Goal: Information Seeking & Learning: Learn about a topic

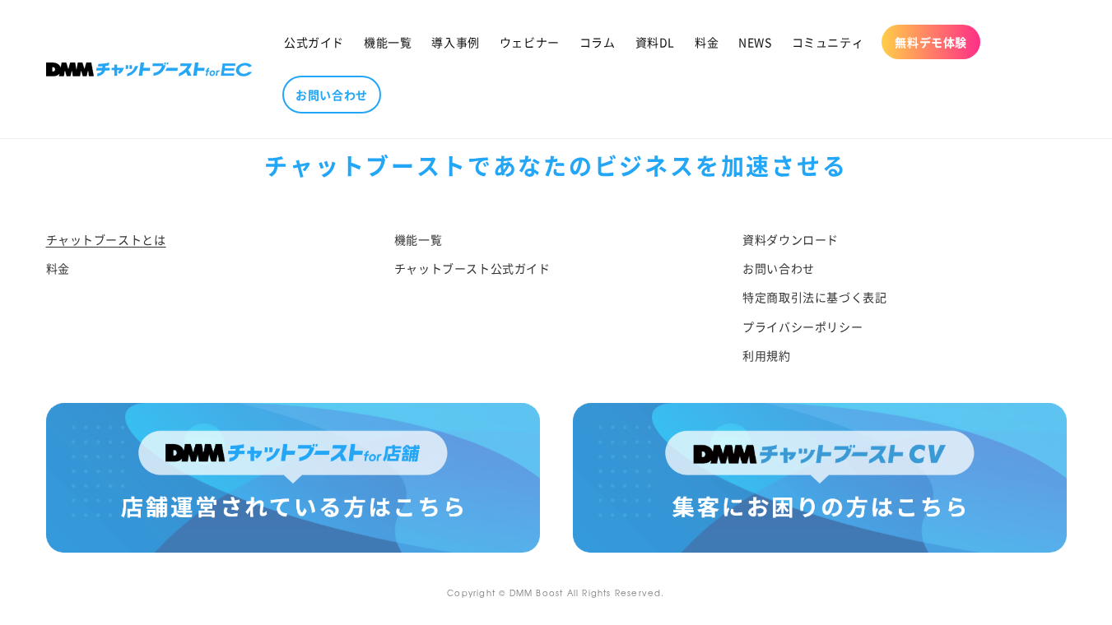
scroll to position [8681, 0]
click at [443, 436] on img at bounding box center [293, 478] width 494 height 150
click at [733, 459] on img at bounding box center [820, 478] width 494 height 150
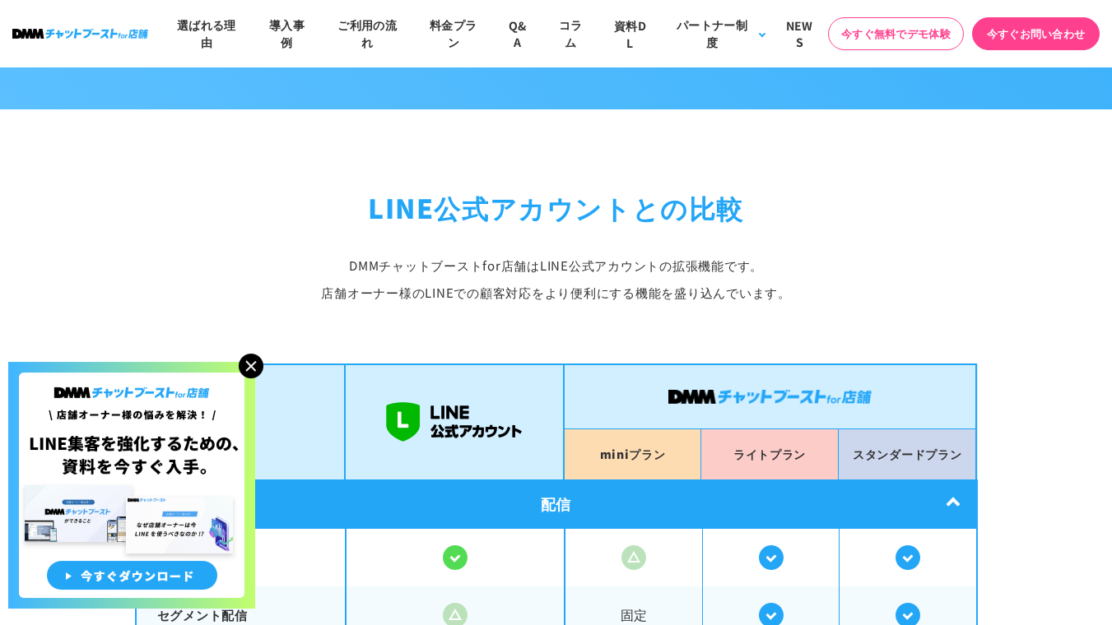
scroll to position [2971, 0]
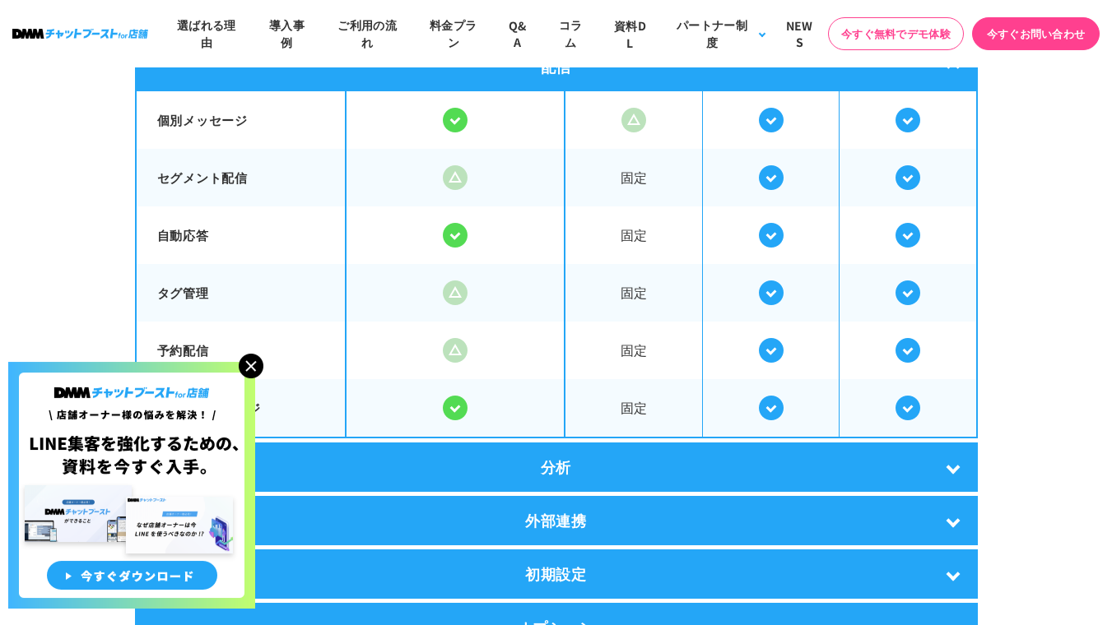
click at [253, 367] on img at bounding box center [251, 366] width 25 height 25
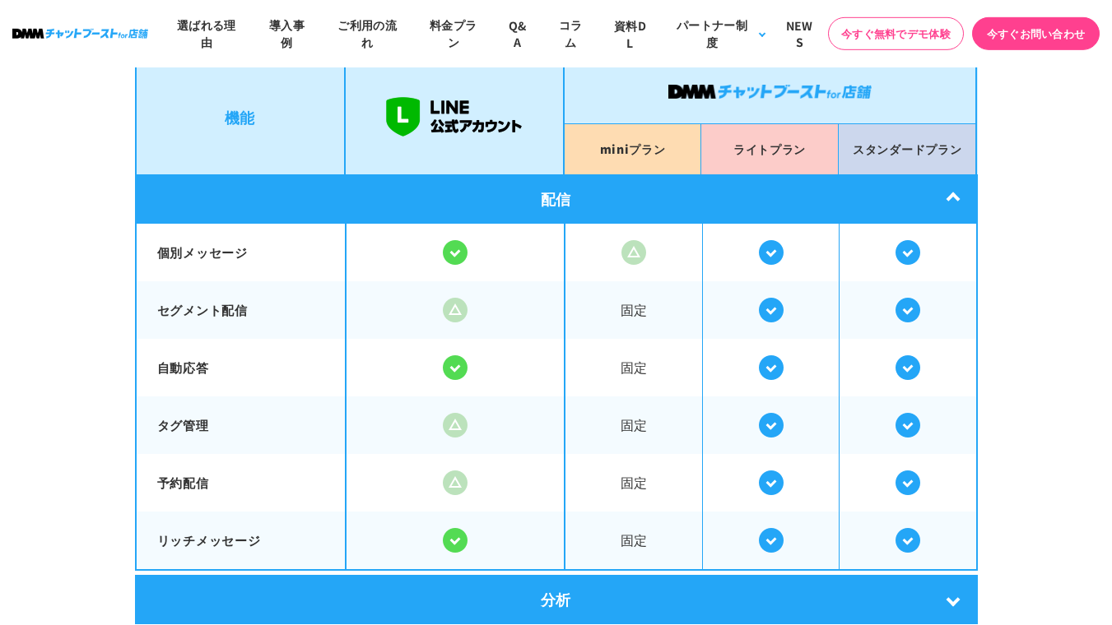
scroll to position [2955, 0]
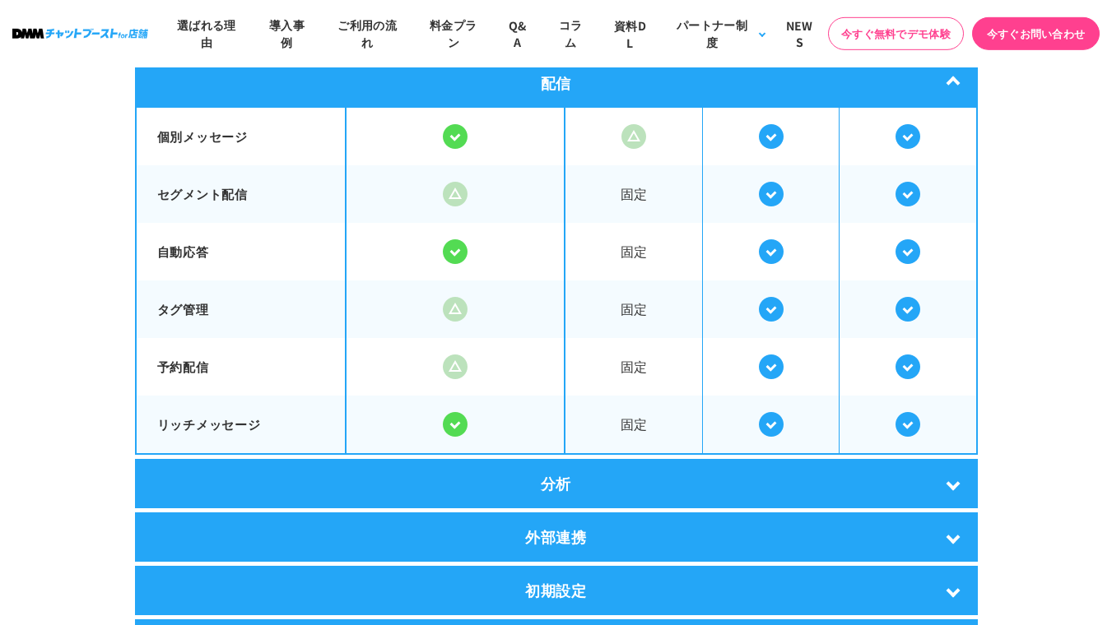
click at [711, 495] on div "分析" at bounding box center [556, 483] width 843 height 49
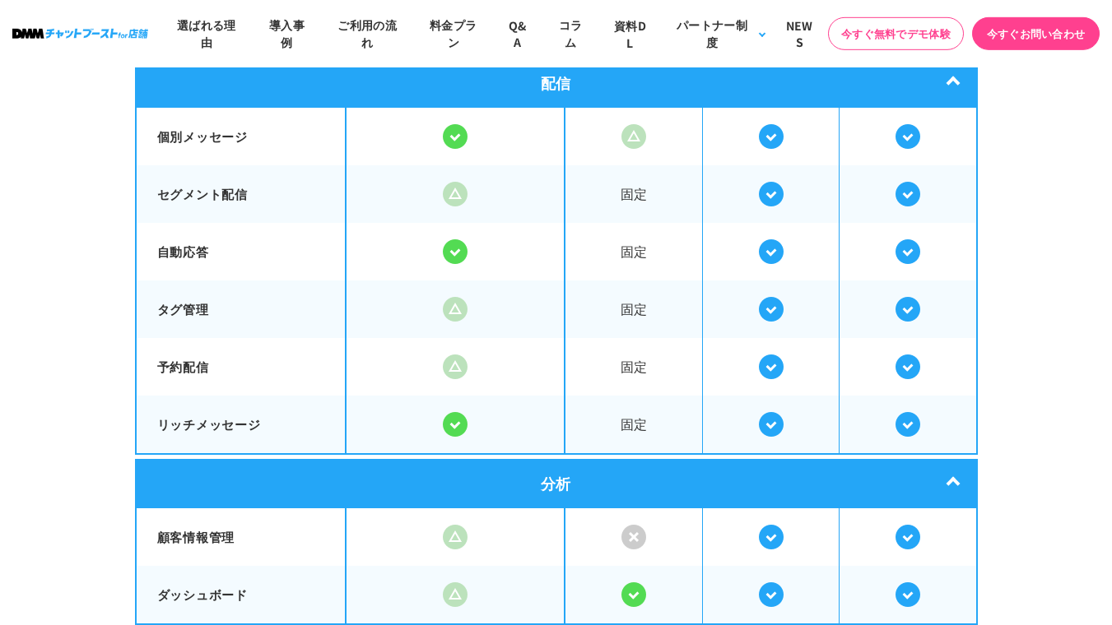
scroll to position [3091, 0]
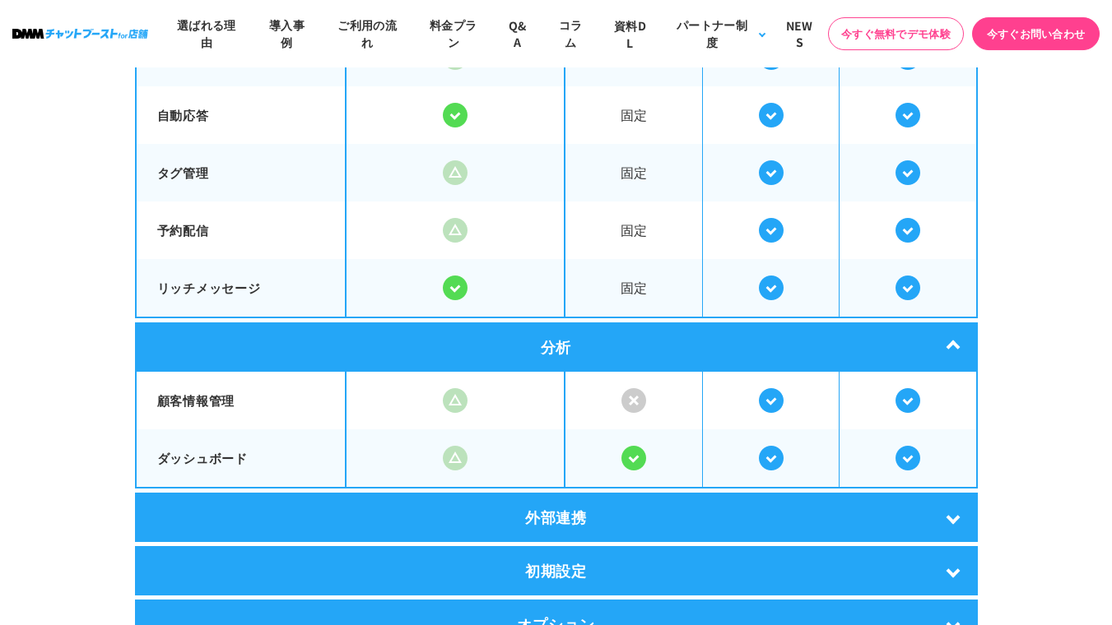
click at [711, 499] on div "外部連携" at bounding box center [556, 517] width 843 height 49
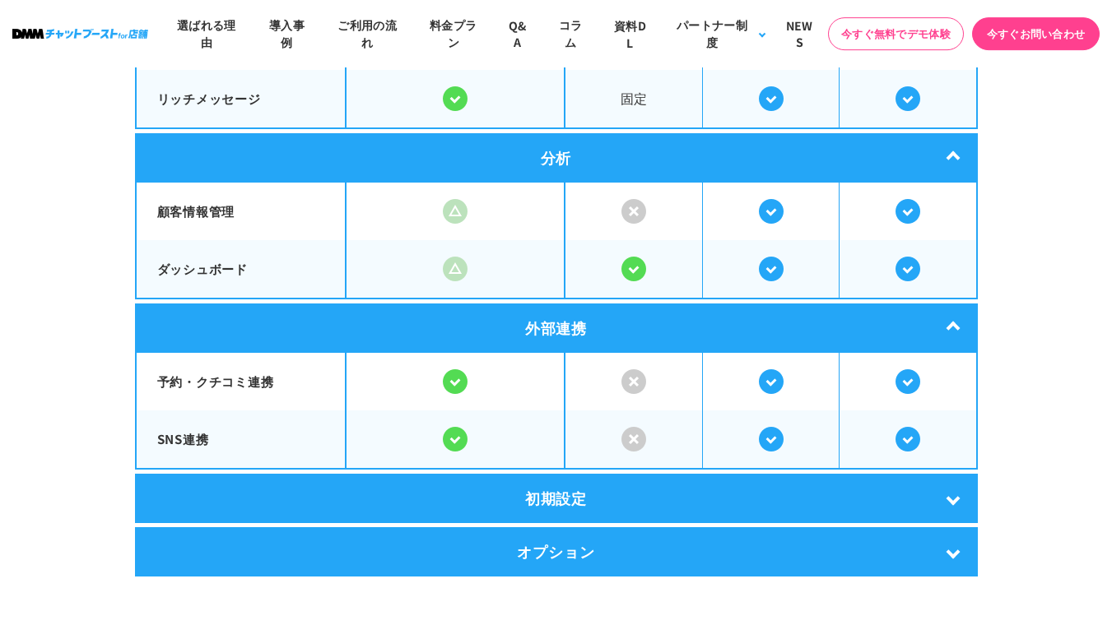
scroll to position [3338, 0]
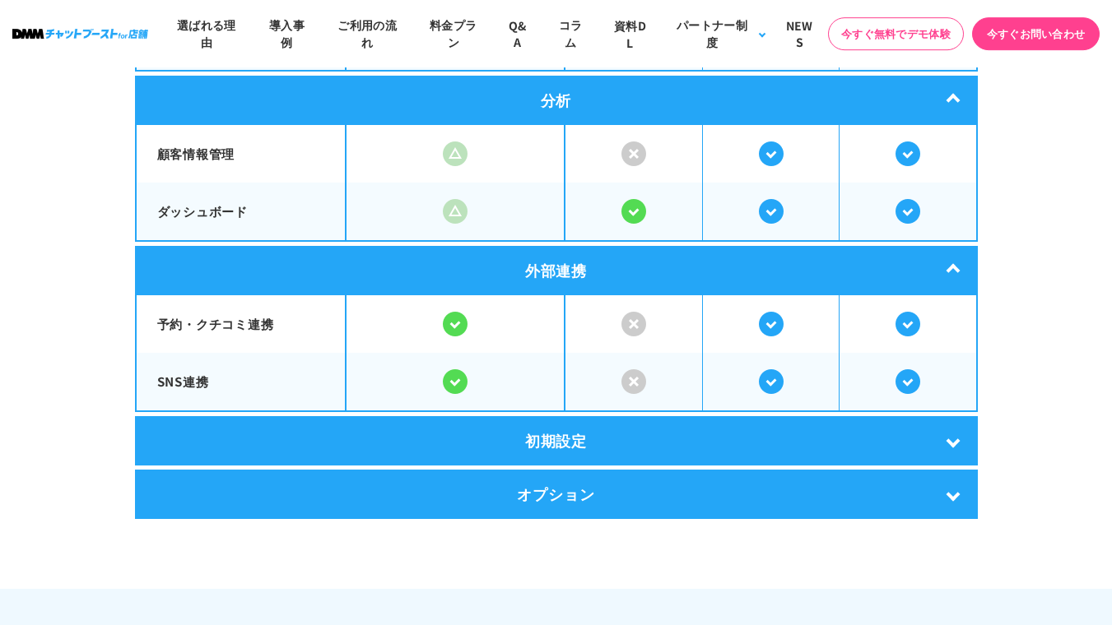
click at [699, 442] on div "初期設定" at bounding box center [556, 440] width 843 height 49
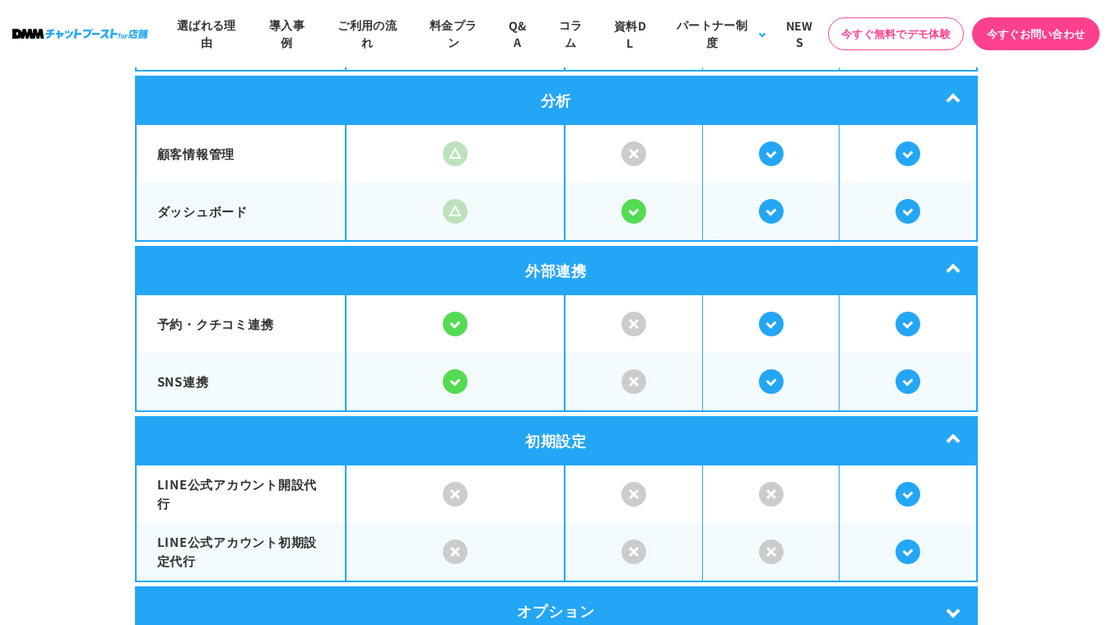
scroll to position [3394, 0]
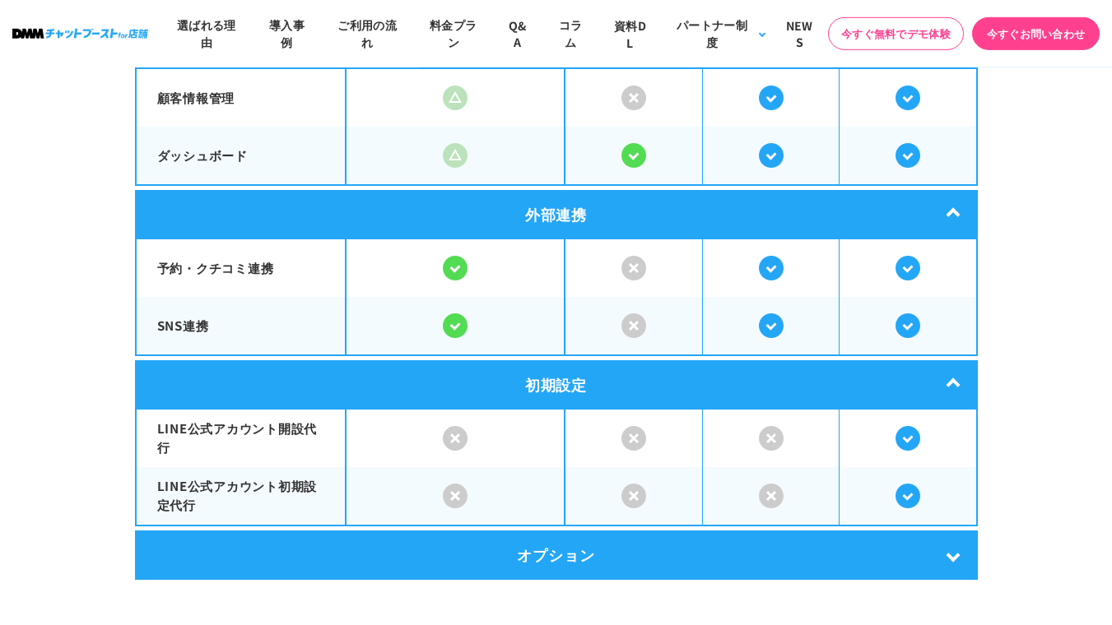
click at [671, 547] on div "オプション" at bounding box center [556, 555] width 843 height 49
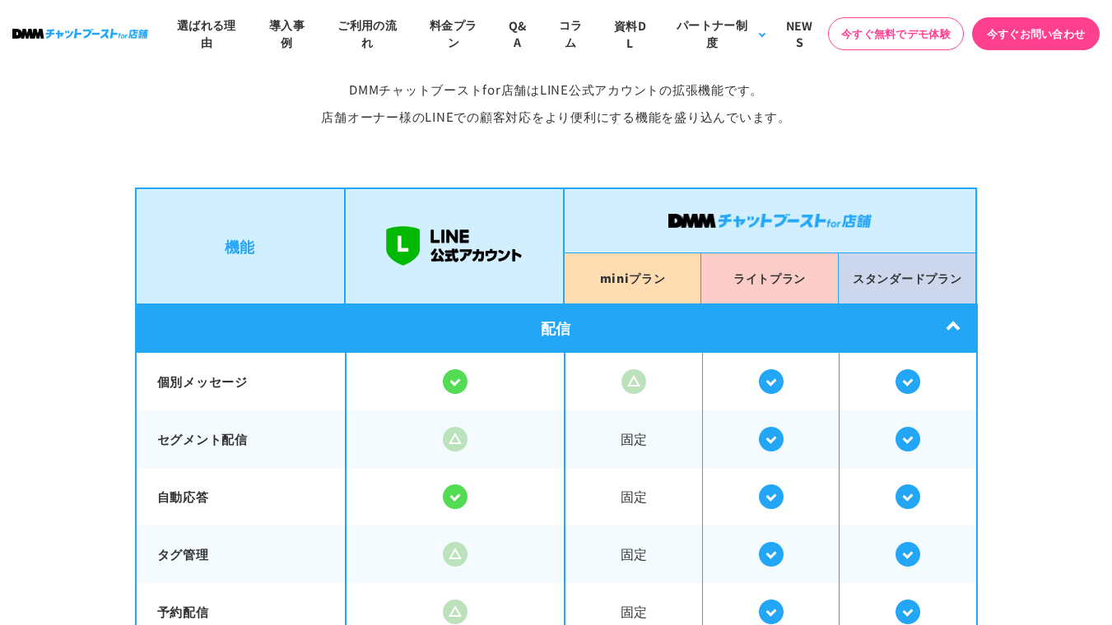
scroll to position [2691, 0]
